Goal: Check status: Check status

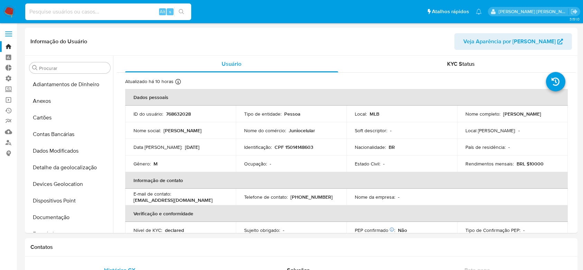
select select "10"
click at [99, 7] on input at bounding box center [108, 11] width 166 height 9
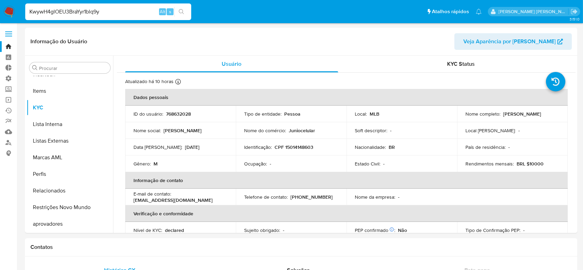
type input "KwywH4glOEU3BraYyr1blq9y"
click at [186, 10] on button "search-icon" at bounding box center [181, 12] width 14 height 10
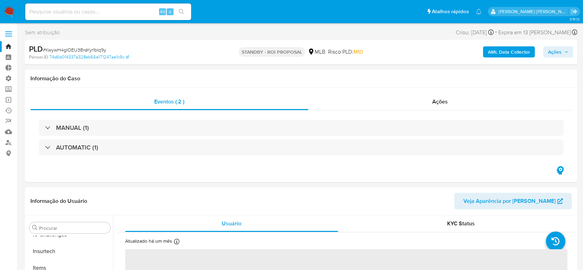
scroll to position [292, 0]
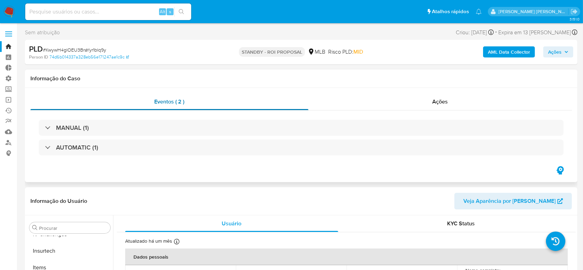
select select "10"
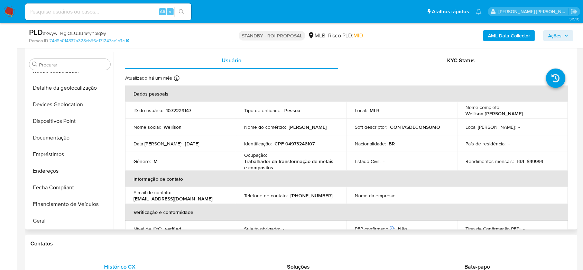
scroll to position [62, 0]
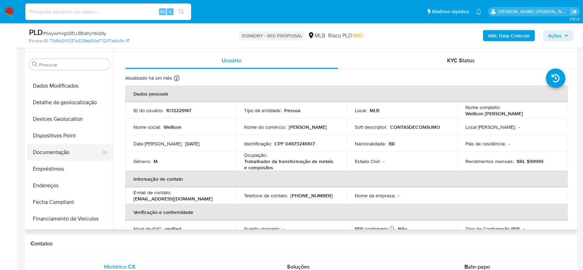
drag, startPoint x: 72, startPoint y: 152, endPoint x: 76, endPoint y: 151, distance: 4.4
click at [72, 152] on button "Documentação" at bounding box center [67, 152] width 81 height 17
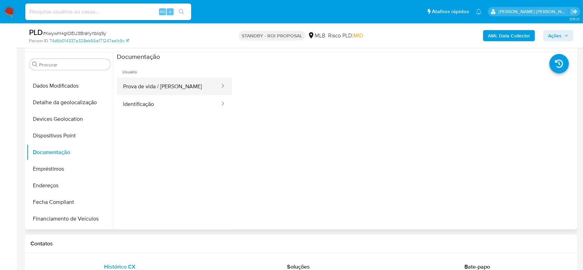
click at [168, 82] on button "Prova de vida / [PERSON_NAME]" at bounding box center [169, 86] width 104 height 18
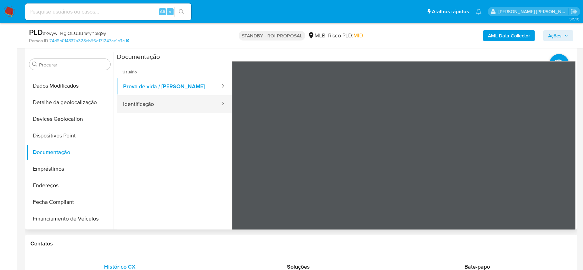
click at [153, 107] on button "Identificação" at bounding box center [169, 104] width 104 height 18
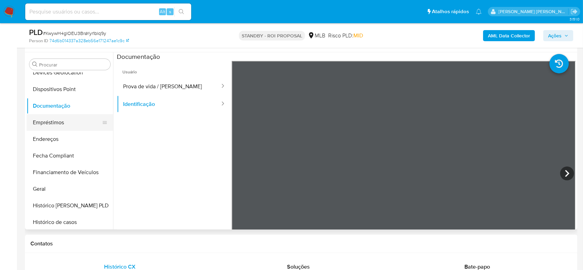
scroll to position [154, 0]
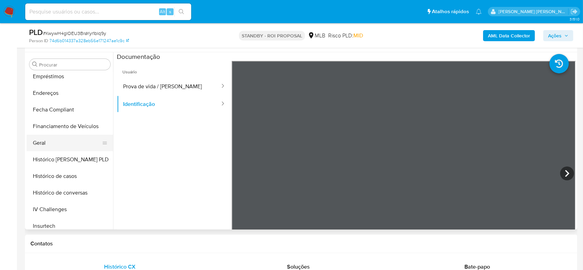
click at [62, 145] on button "Geral" at bounding box center [67, 143] width 81 height 17
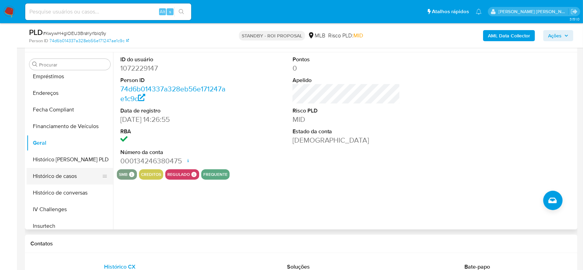
click at [71, 174] on button "Histórico de casos" at bounding box center [67, 176] width 81 height 17
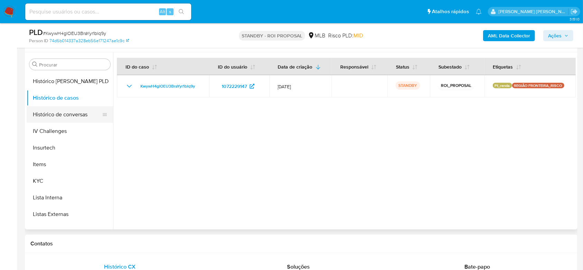
scroll to position [246, 0]
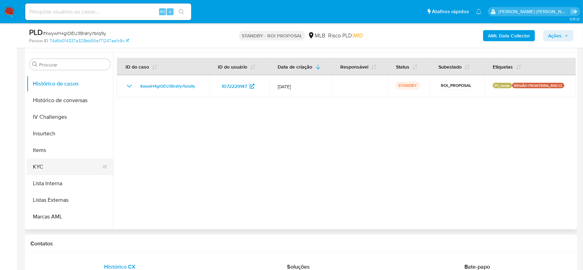
click at [59, 170] on button "KYC" at bounding box center [67, 166] width 81 height 17
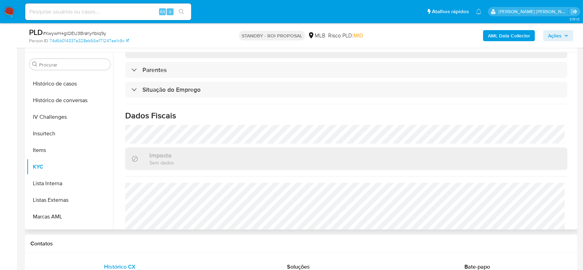
scroll to position [296, 0]
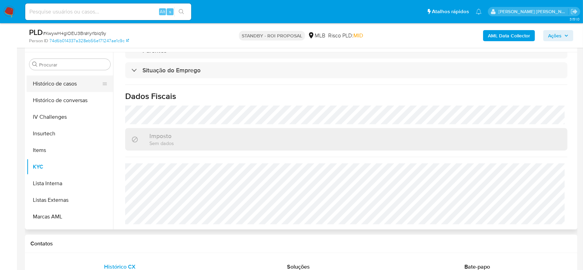
click at [66, 86] on button "Histórico de casos" at bounding box center [67, 83] width 81 height 17
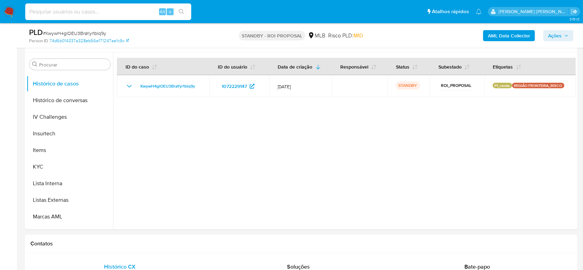
click at [75, 11] on input at bounding box center [108, 11] width 166 height 9
paste input "vvWiuuqkLj2mnFQ1NLJziYBi"
type input "vvWiuuqkLj2mnFQ1NLJziYBi"
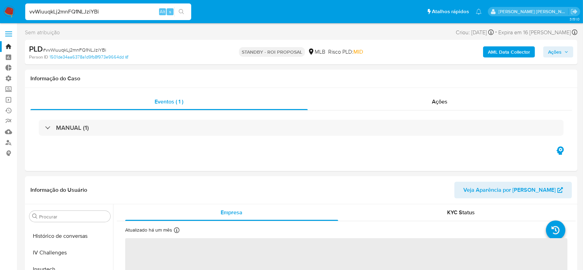
scroll to position [292, 0]
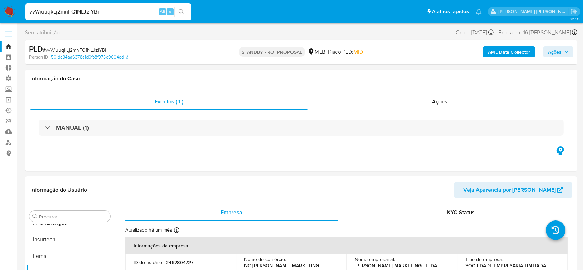
select select "10"
